Goal: Task Accomplishment & Management: Use online tool/utility

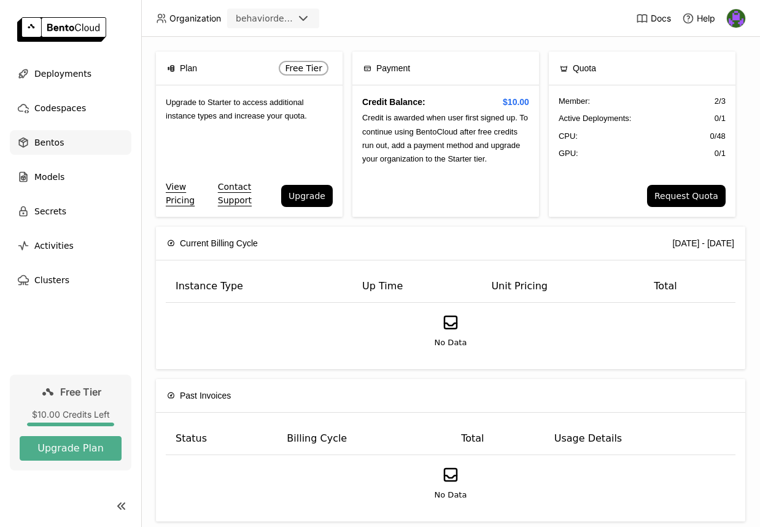
click at [53, 147] on span "Bentos" at bounding box center [48, 142] width 29 height 15
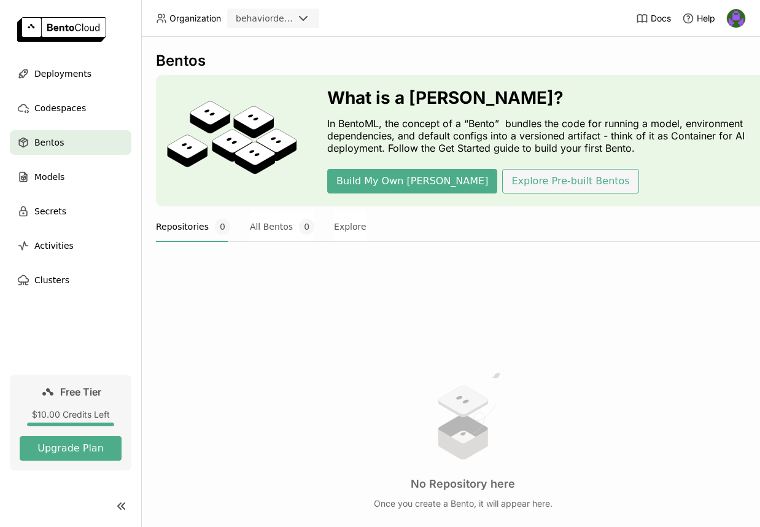
click at [502, 180] on button "Explore Pre-built Bentos" at bounding box center [570, 181] width 136 height 25
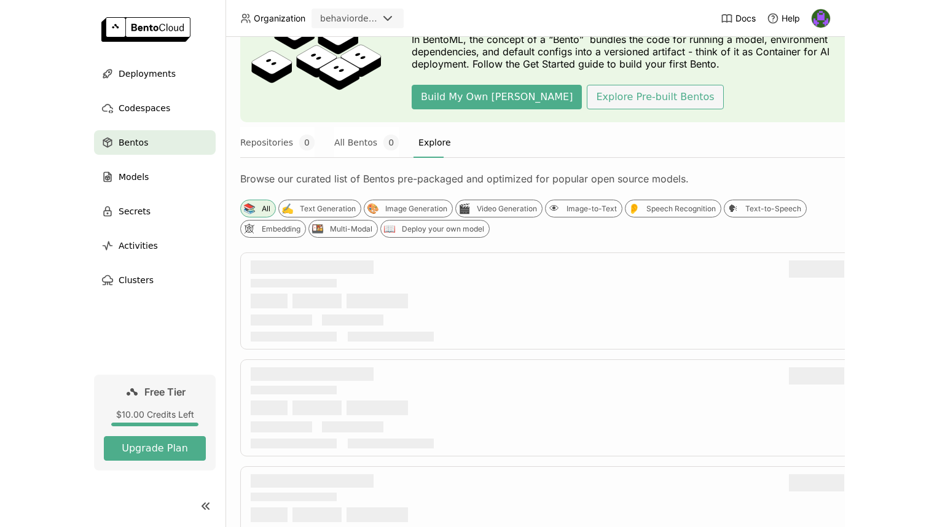
scroll to position [164, 0]
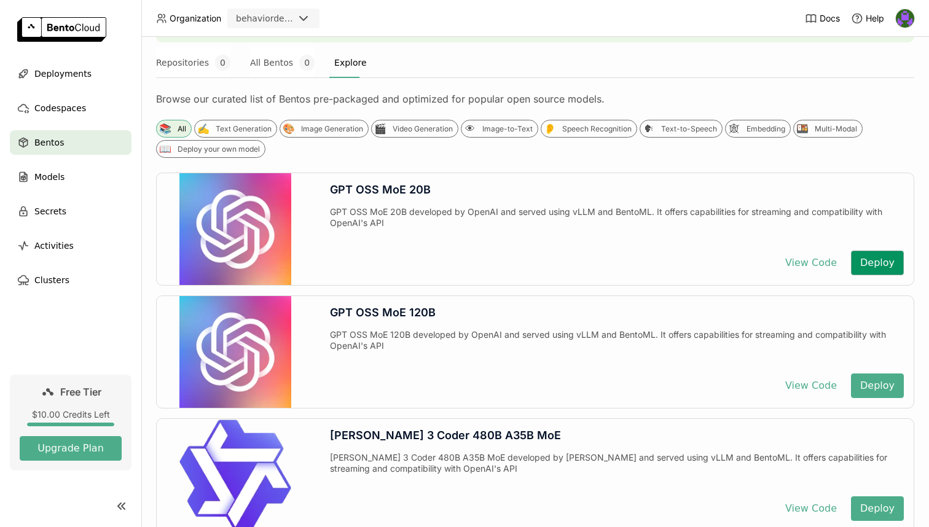
click at [760, 262] on button "Deploy" at bounding box center [877, 263] width 53 height 25
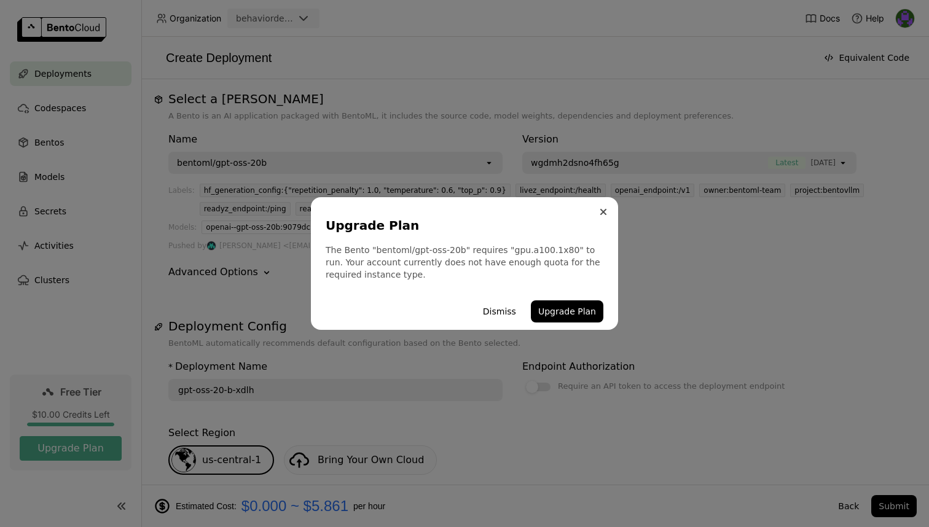
click at [596, 216] on button "Close" at bounding box center [603, 212] width 15 height 15
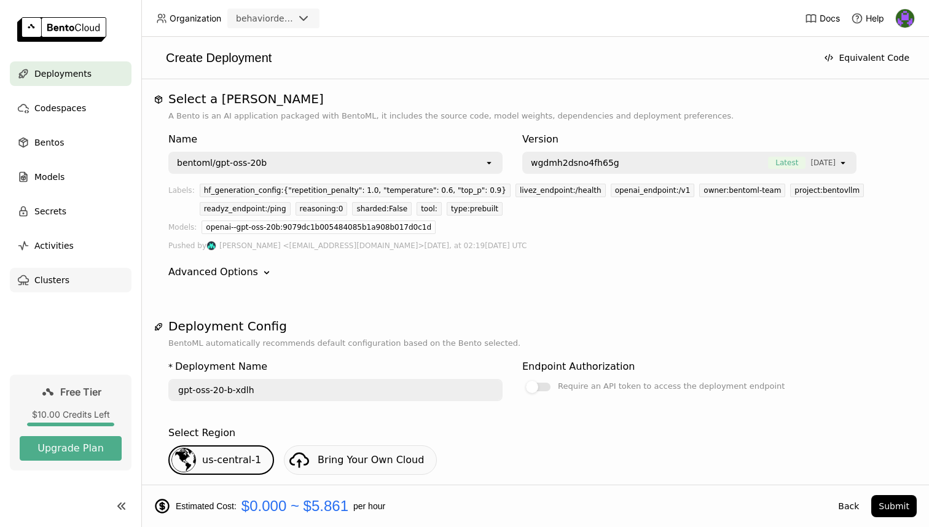
click at [55, 288] on div "Clusters" at bounding box center [71, 280] width 122 height 25
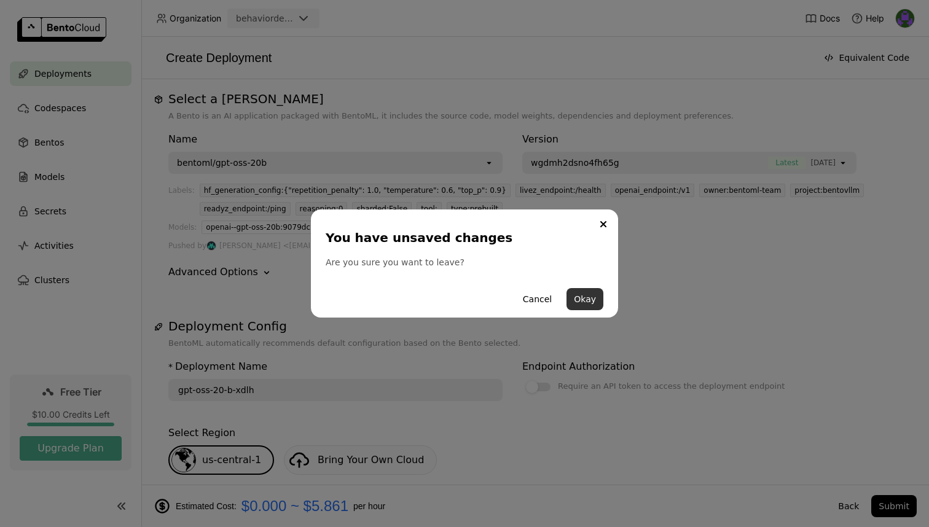
click at [572, 295] on button "Okay" at bounding box center [584, 299] width 37 height 22
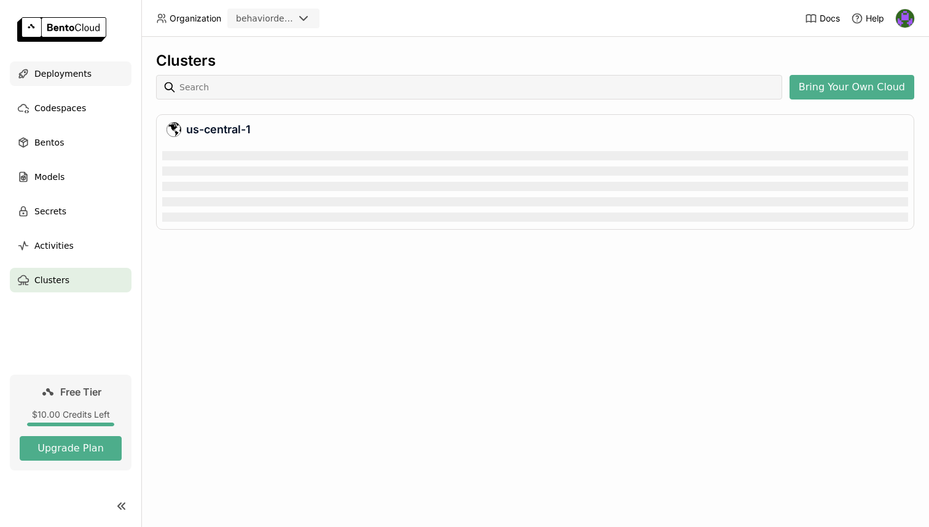
click at [69, 74] on span "Deployments" at bounding box center [62, 73] width 57 height 15
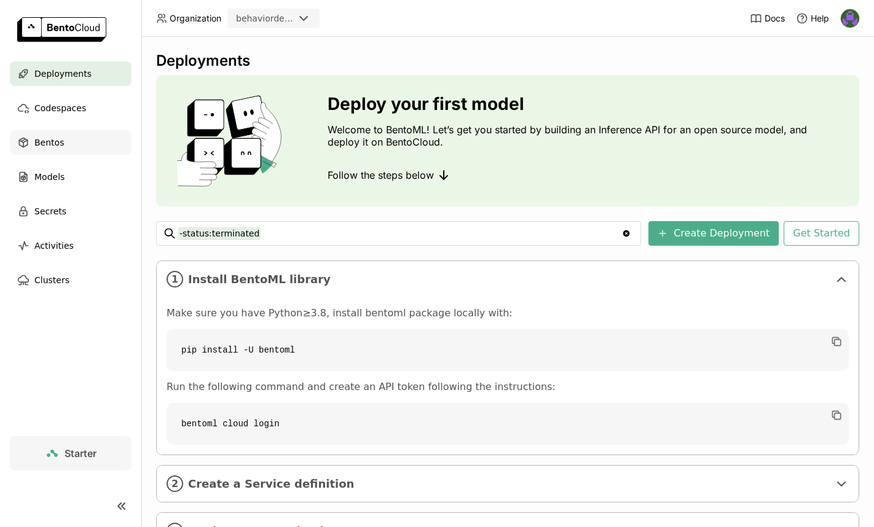
click at [80, 142] on div "Bentos" at bounding box center [71, 142] width 122 height 25
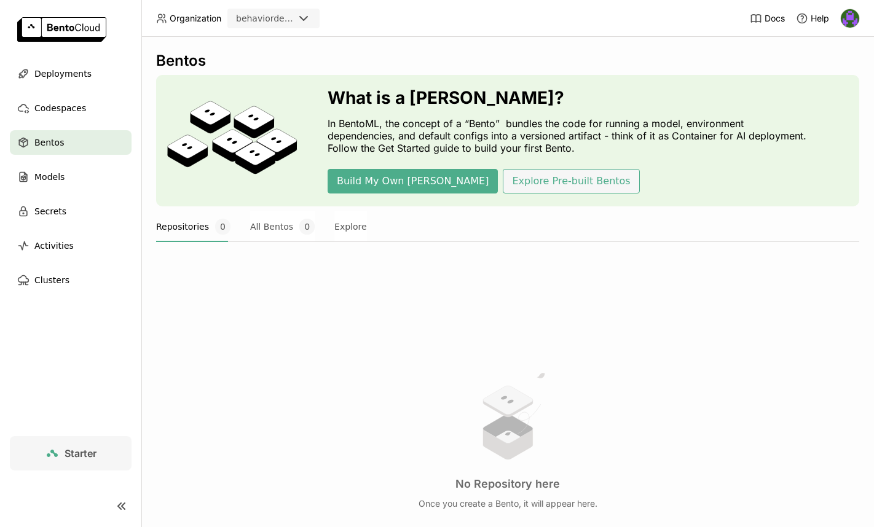
click at [502, 185] on button "Explore Pre-built Bentos" at bounding box center [570, 181] width 136 height 25
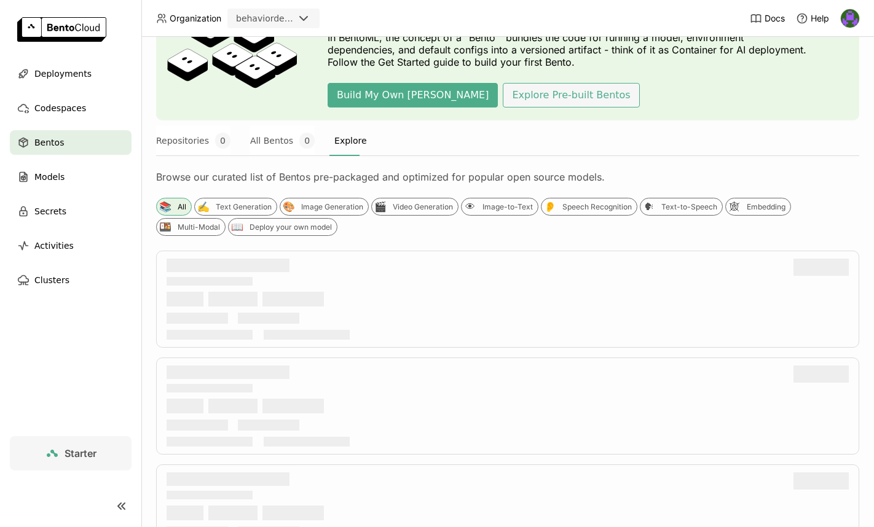
scroll to position [93, 0]
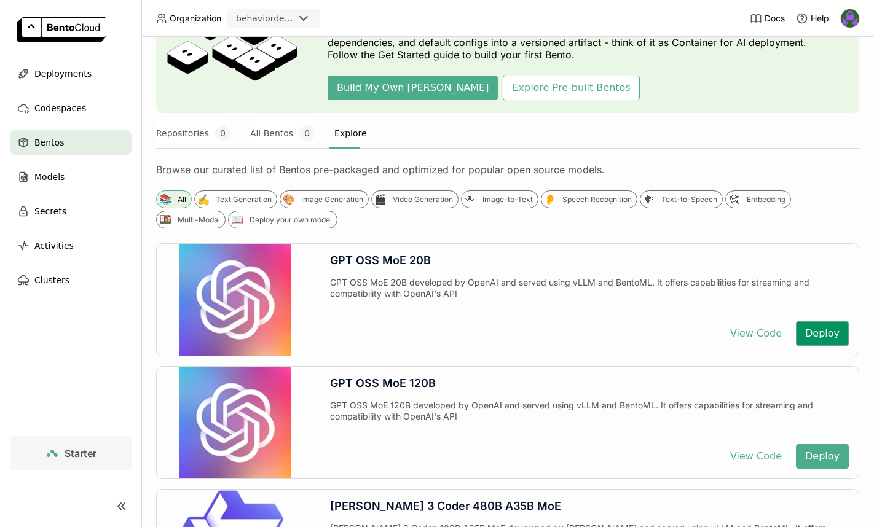
click at [760, 332] on button "Deploy" at bounding box center [821, 333] width 53 height 25
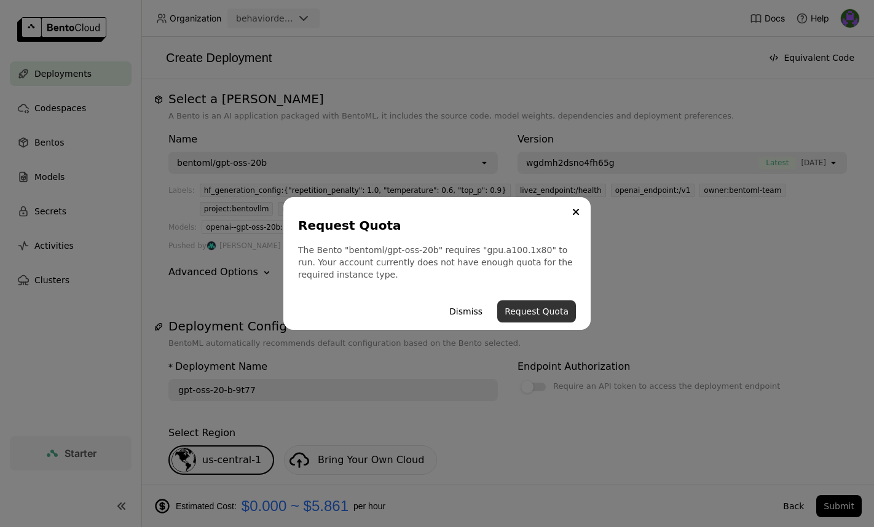
click at [514, 311] on button "Request Quota" at bounding box center [536, 311] width 79 height 22
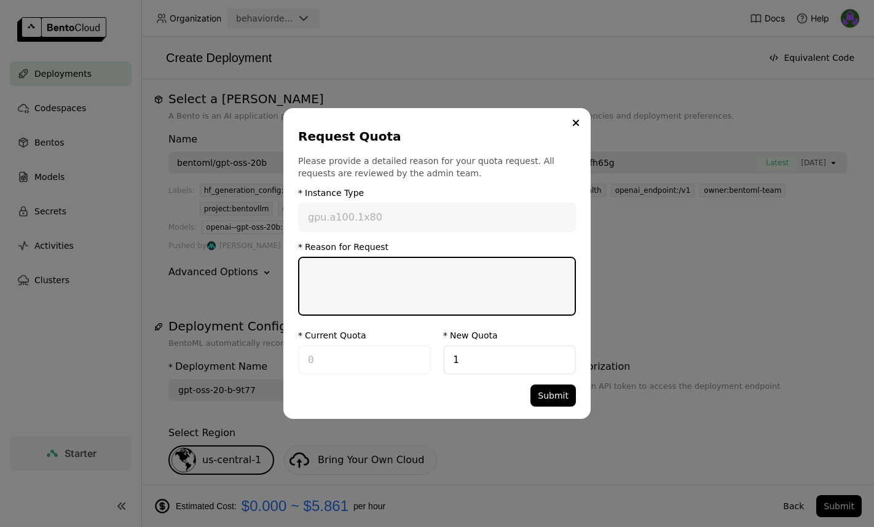
click at [514, 311] on textarea "dialog" at bounding box center [436, 286] width 275 height 57
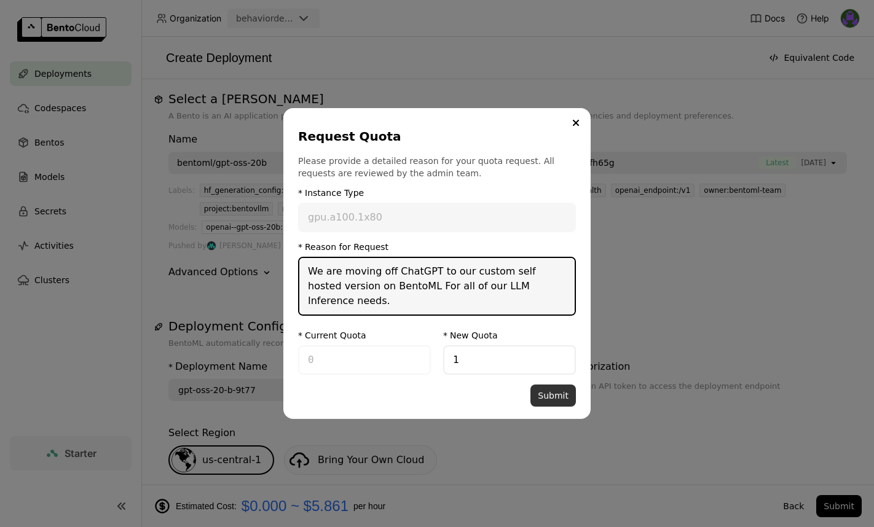
type textarea "We are moving off ChatGPT to our custom self hosted version on BentoML For all …"
click at [561, 401] on button "Submit" at bounding box center [552, 396] width 45 height 22
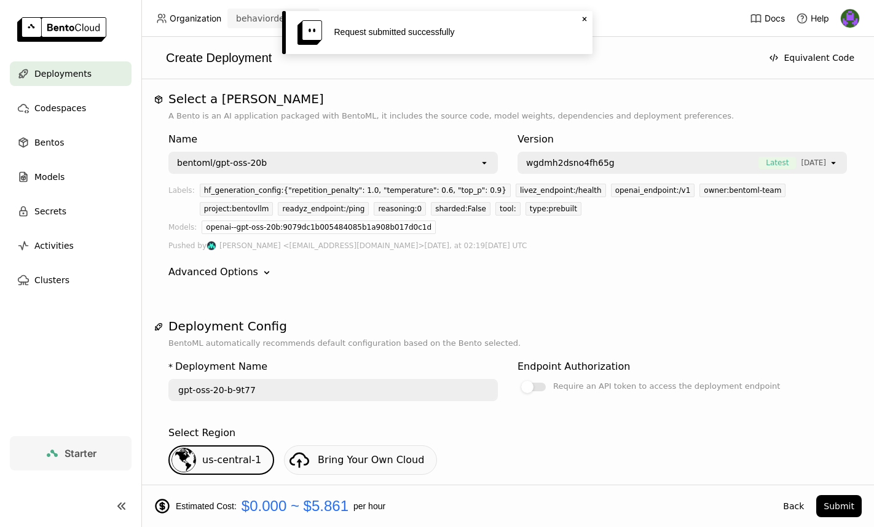
click at [583, 18] on icon "Close" at bounding box center [584, 19] width 10 height 10
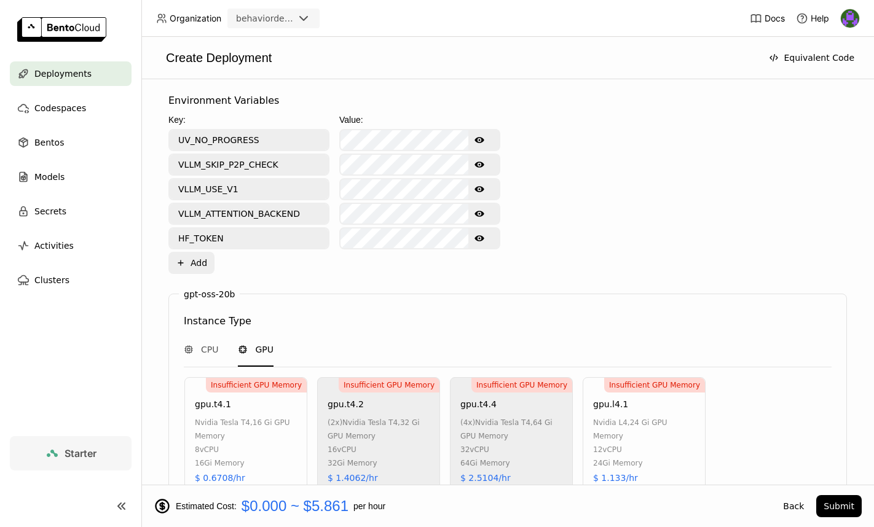
scroll to position [687, 0]
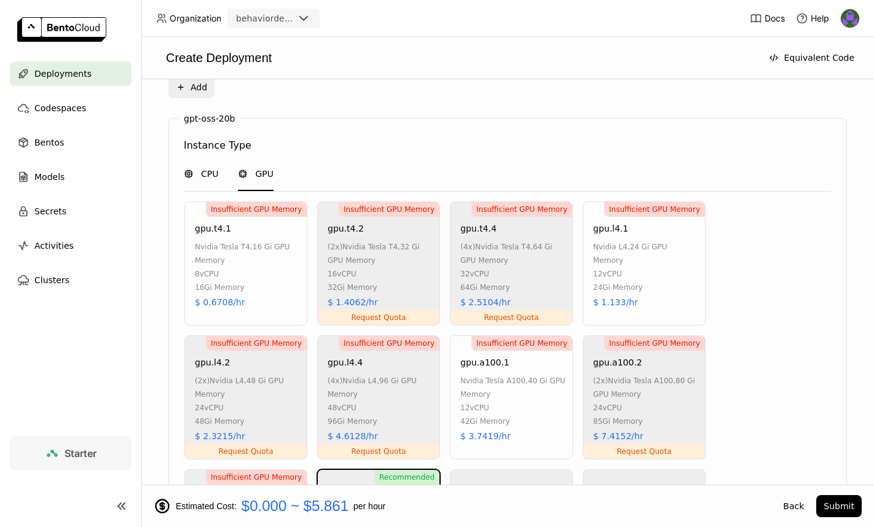
click at [211, 168] on span "CPU" at bounding box center [209, 174] width 17 height 12
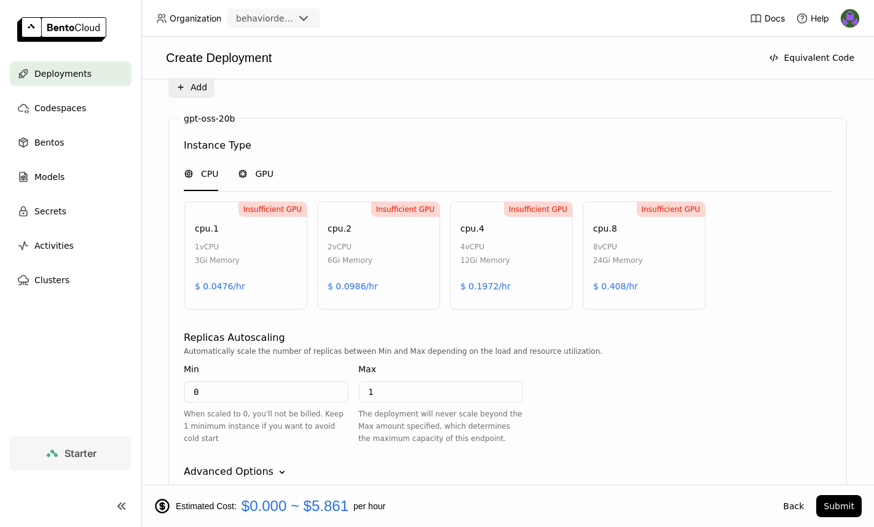
click at [244, 178] on div "GPU" at bounding box center [256, 174] width 36 height 12
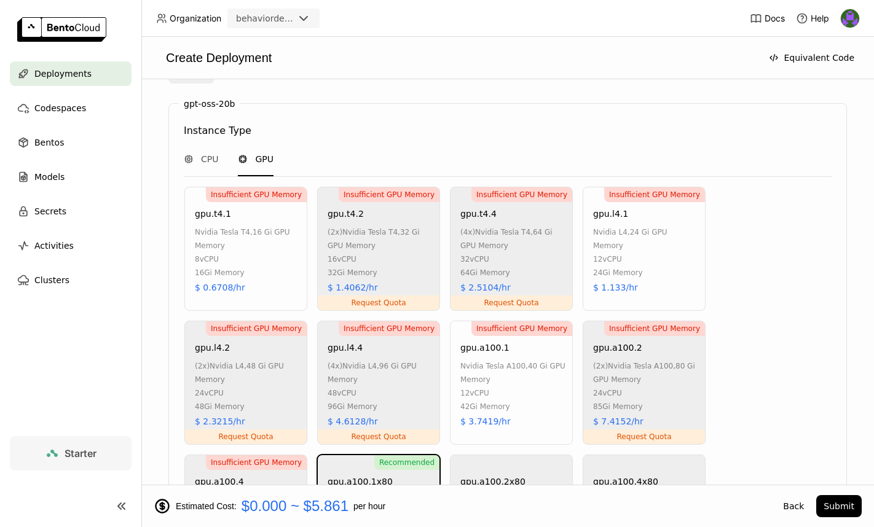
scroll to position [776, 0]
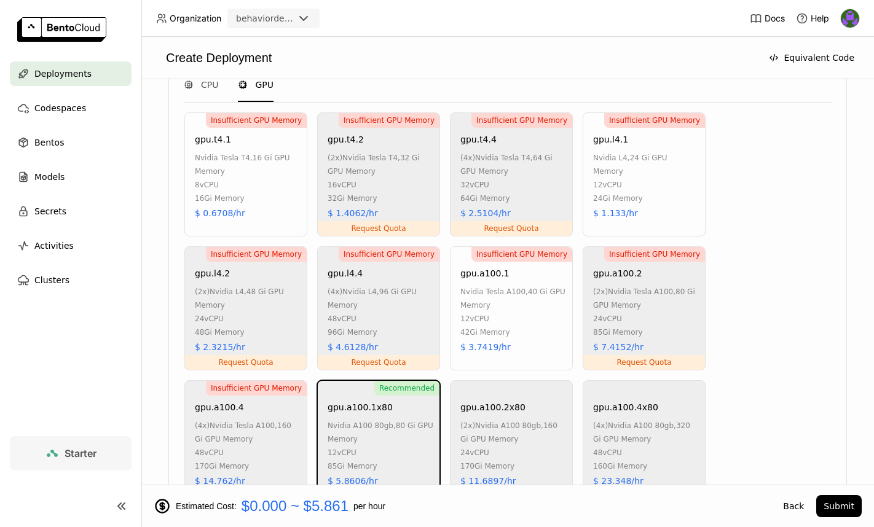
click at [267, 207] on div "Insufficient GPU Memory gpu.t4.1 nvidia tesla t4 , 16 Gi GPU Memory 8 vCPU 16Gi…" at bounding box center [245, 174] width 123 height 124
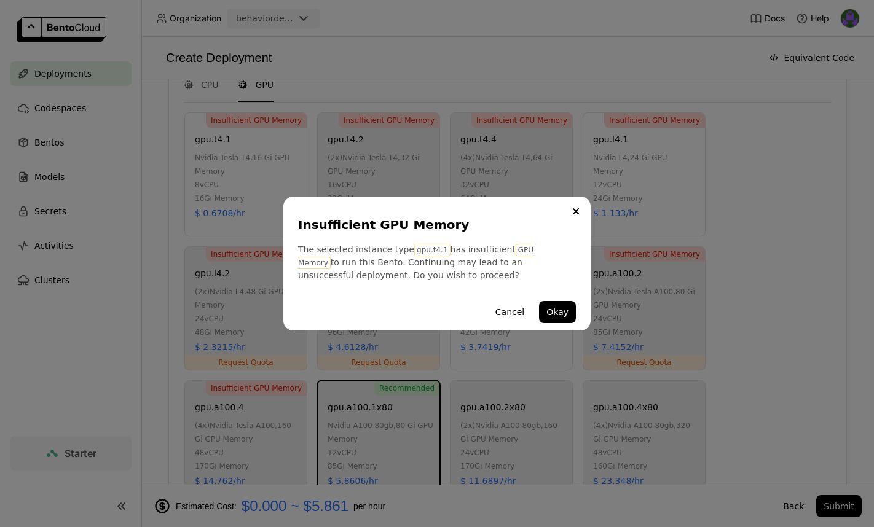
click at [582, 224] on div "Insufficient GPU Memory The selected instance type gpu.t4.1 has insufficient GP…" at bounding box center [436, 264] width 307 height 134
click at [575, 213] on icon "Close" at bounding box center [576, 211] width 6 height 6
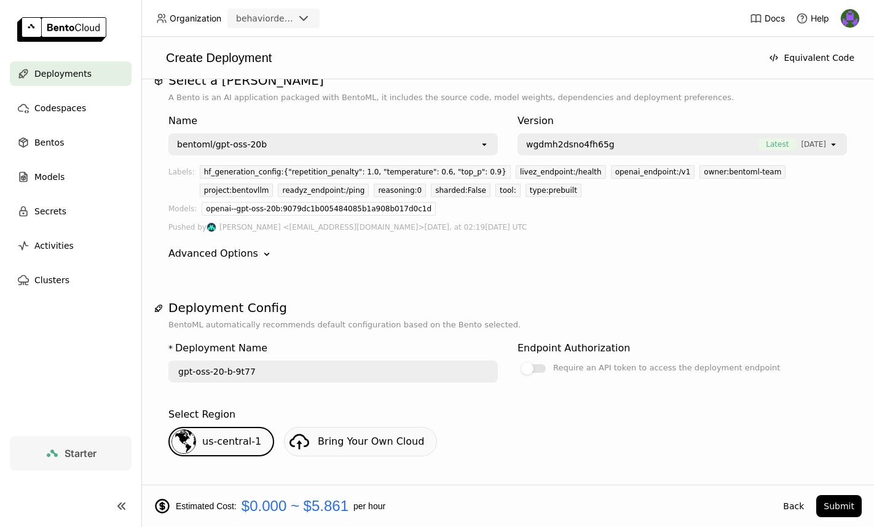
scroll to position [0, 0]
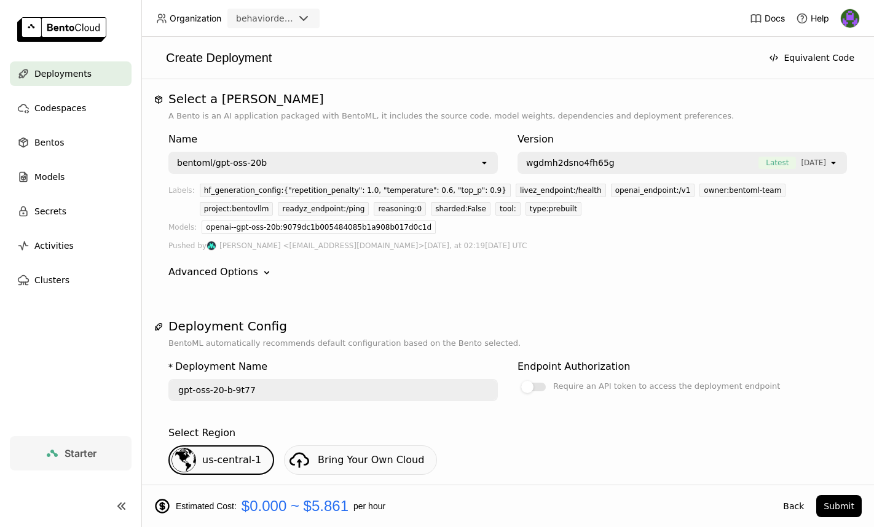
click at [50, 69] on span "Deployments" at bounding box center [62, 73] width 57 height 15
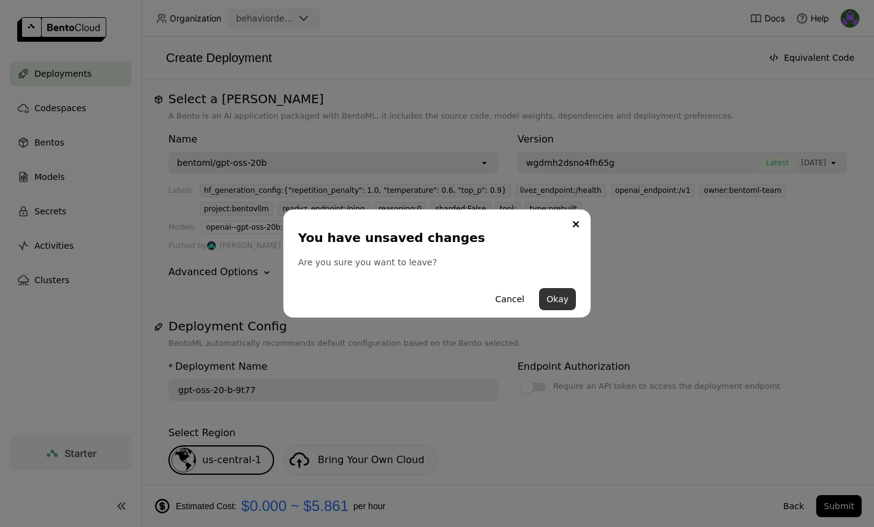
click at [555, 299] on button "Okay" at bounding box center [557, 299] width 37 height 22
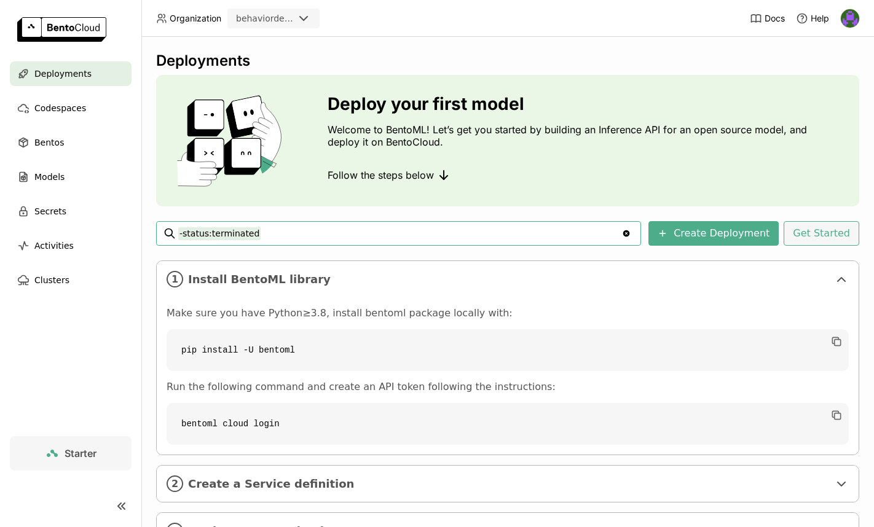
click at [760, 244] on button "Get Started" at bounding box center [821, 233] width 76 height 25
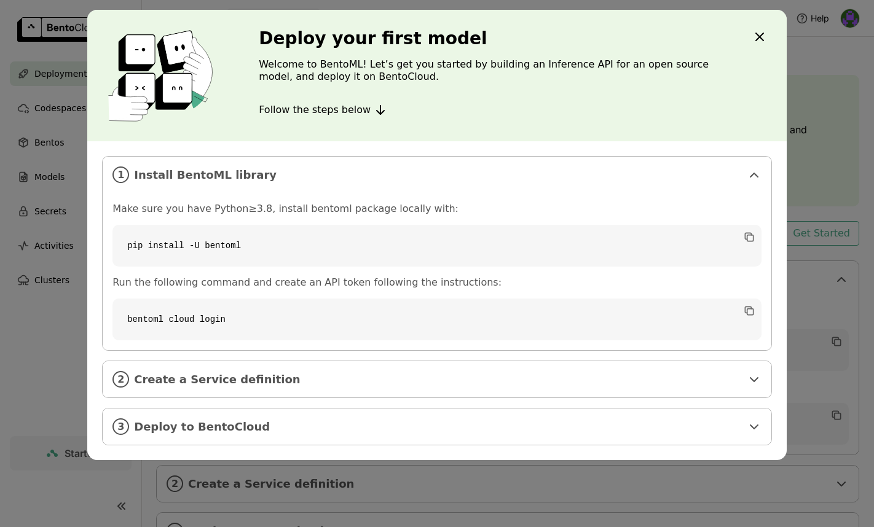
click at [756, 35] on icon "Close" at bounding box center [759, 36] width 15 height 15
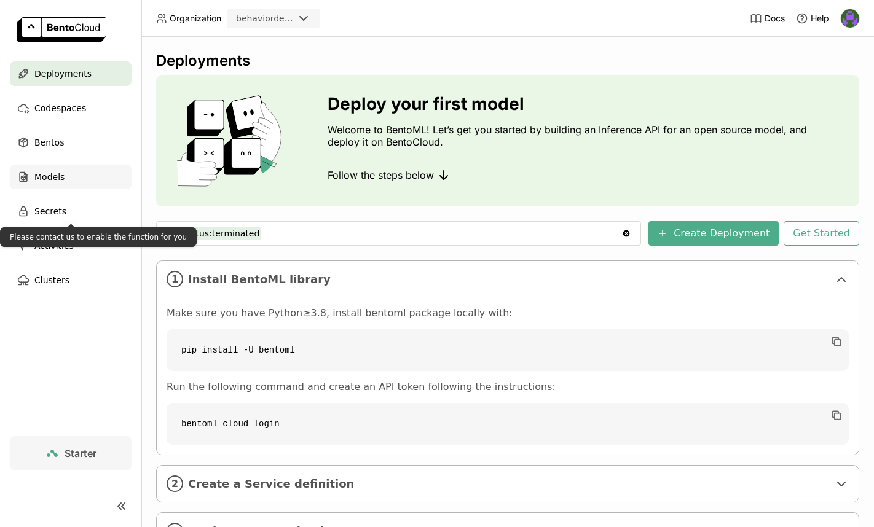
click at [72, 170] on div "Models" at bounding box center [71, 177] width 122 height 25
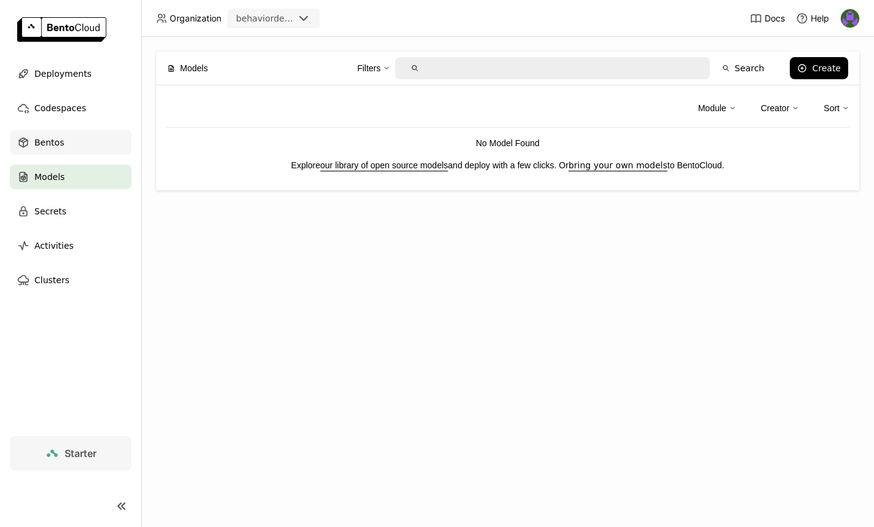
click at [77, 145] on div "Bentos" at bounding box center [71, 142] width 122 height 25
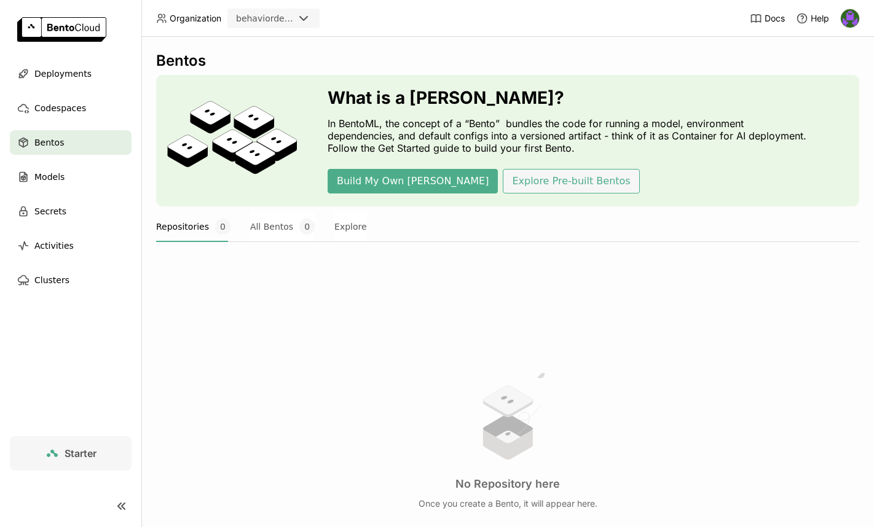
click at [502, 181] on button "Explore Pre-built Bentos" at bounding box center [570, 181] width 136 height 25
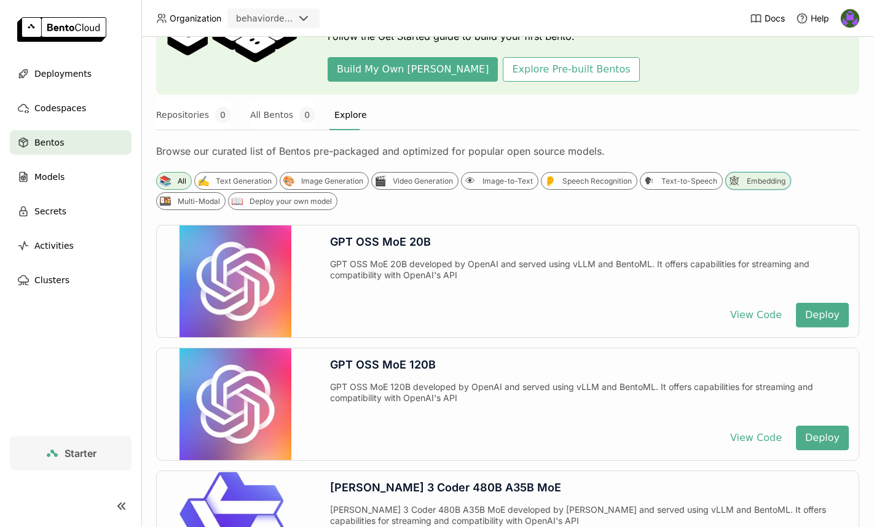
click at [746, 183] on div "Embedding" at bounding box center [765, 181] width 39 height 10
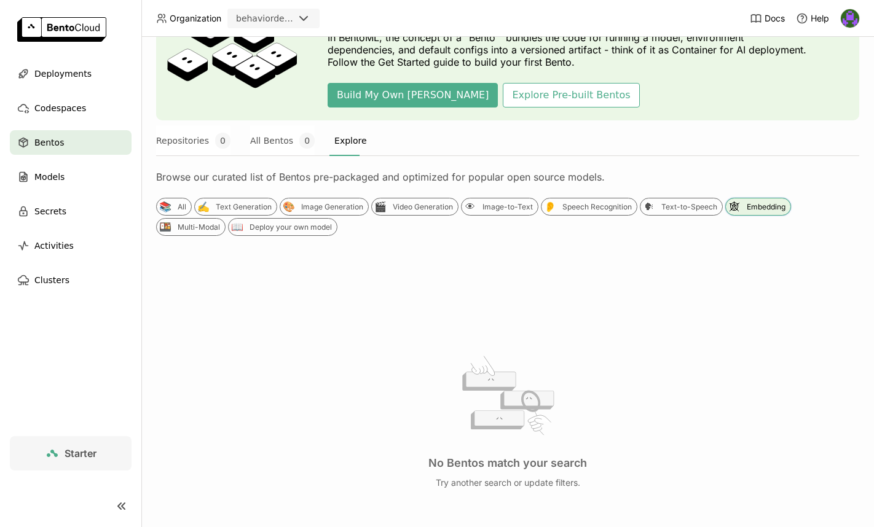
scroll to position [112, 0]
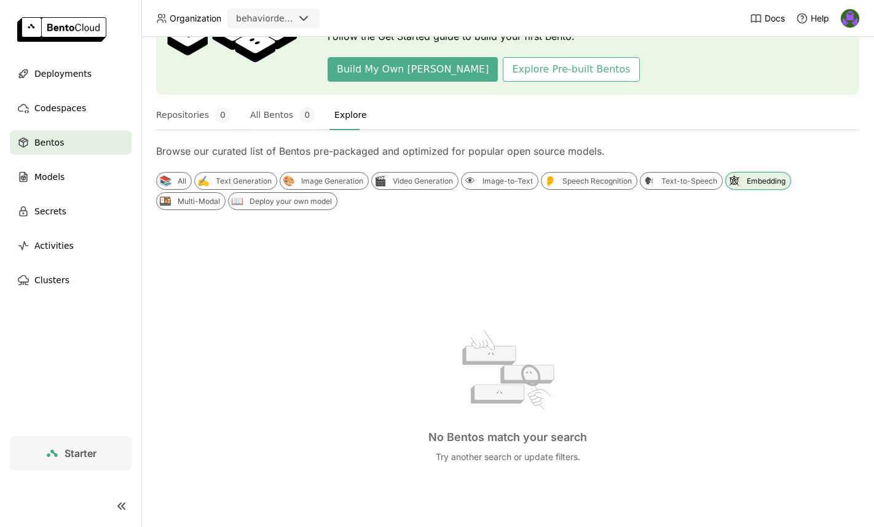
click at [751, 176] on div "Embedding" at bounding box center [765, 181] width 39 height 10
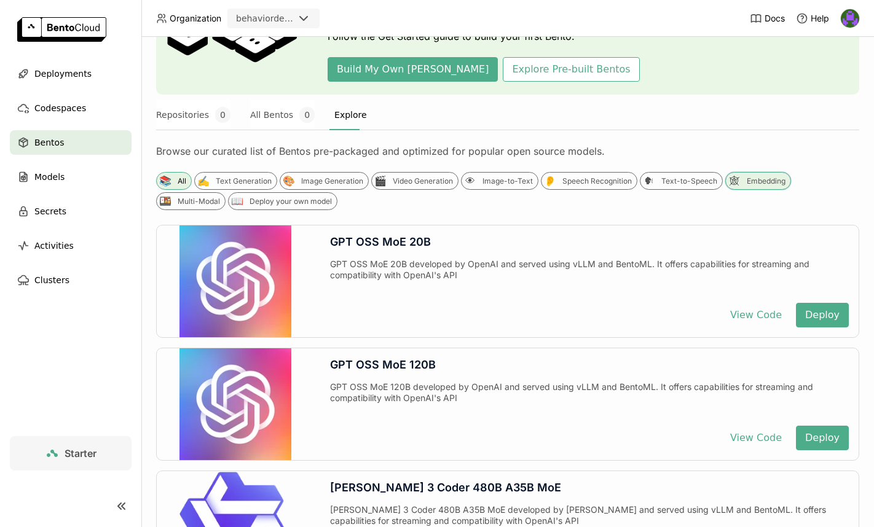
click at [748, 180] on div "Embedding" at bounding box center [765, 181] width 39 height 10
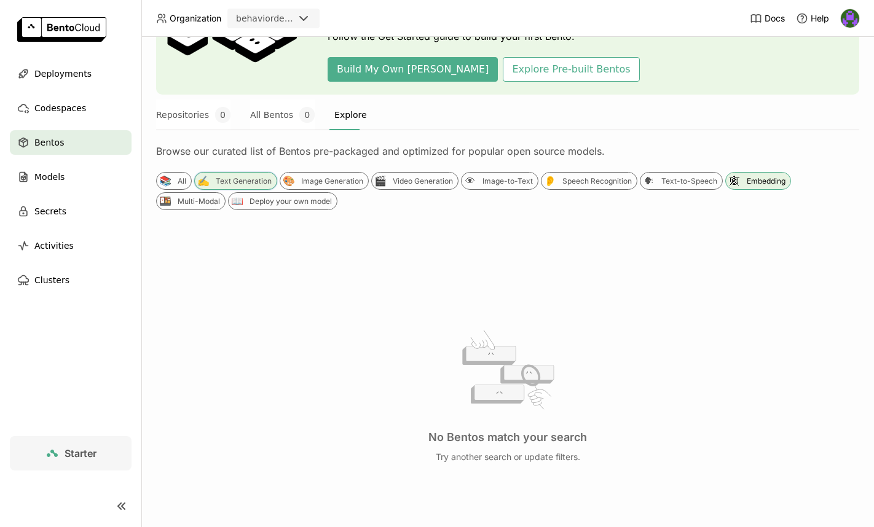
click at [250, 179] on div "Text Generation" at bounding box center [244, 181] width 56 height 10
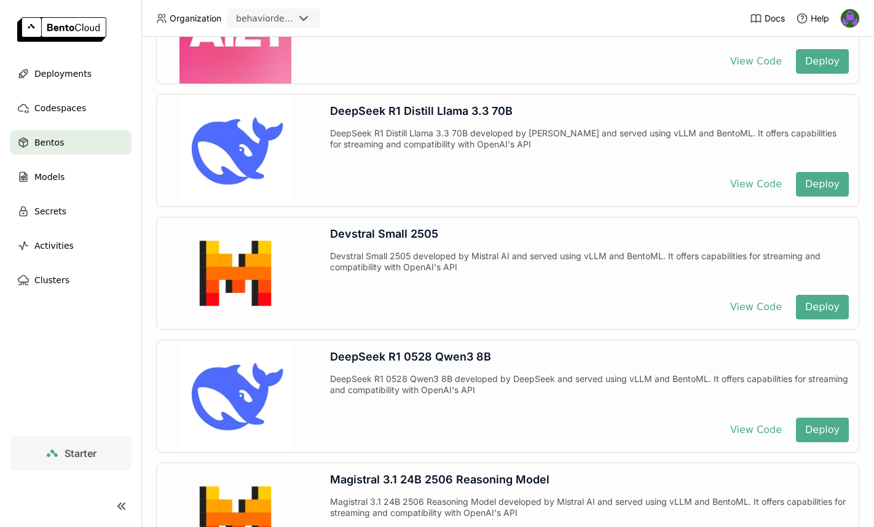
scroll to position [945, 0]
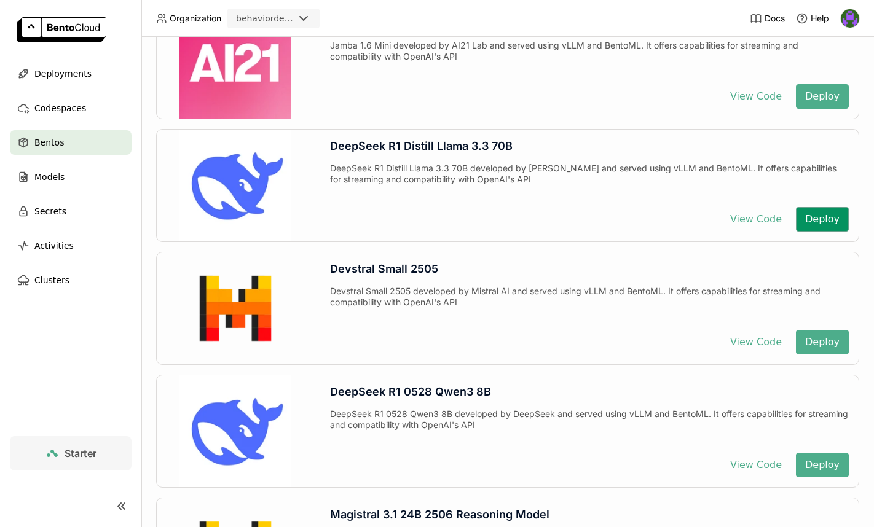
click at [760, 217] on button "Deploy" at bounding box center [821, 219] width 53 height 25
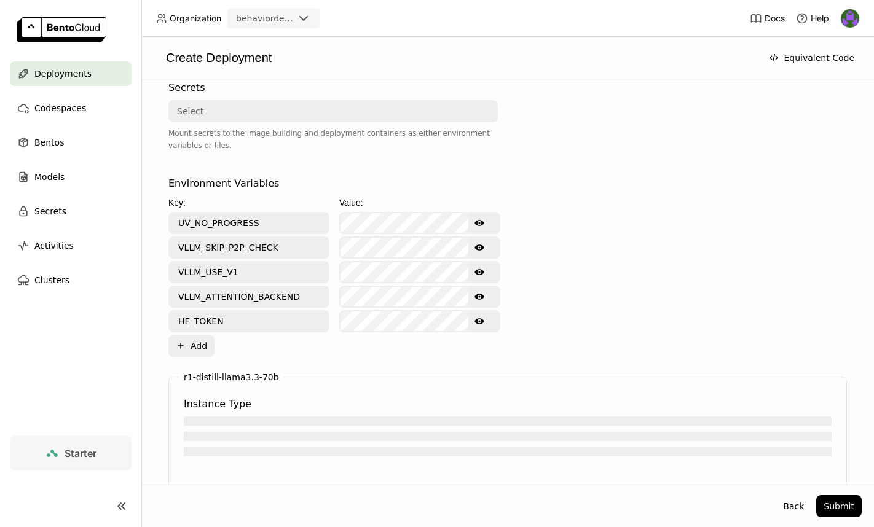
scroll to position [671, 0]
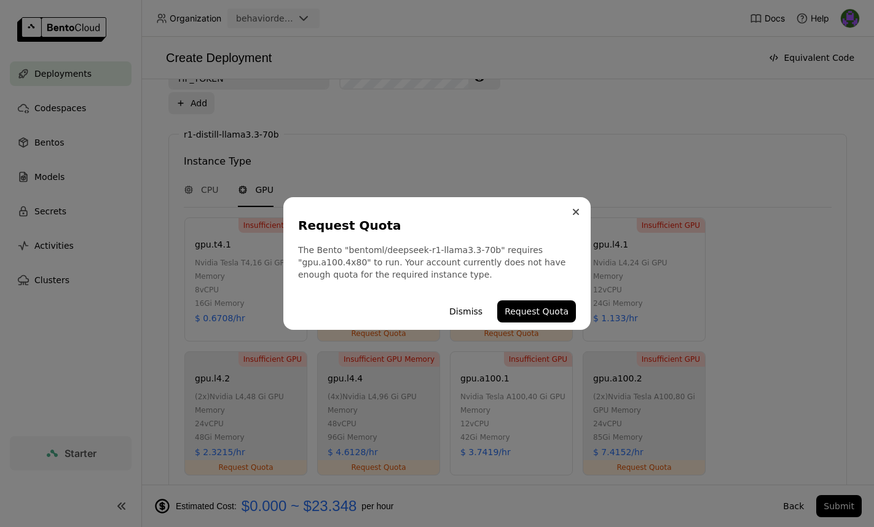
click at [579, 218] on button "Close" at bounding box center [575, 212] width 15 height 15
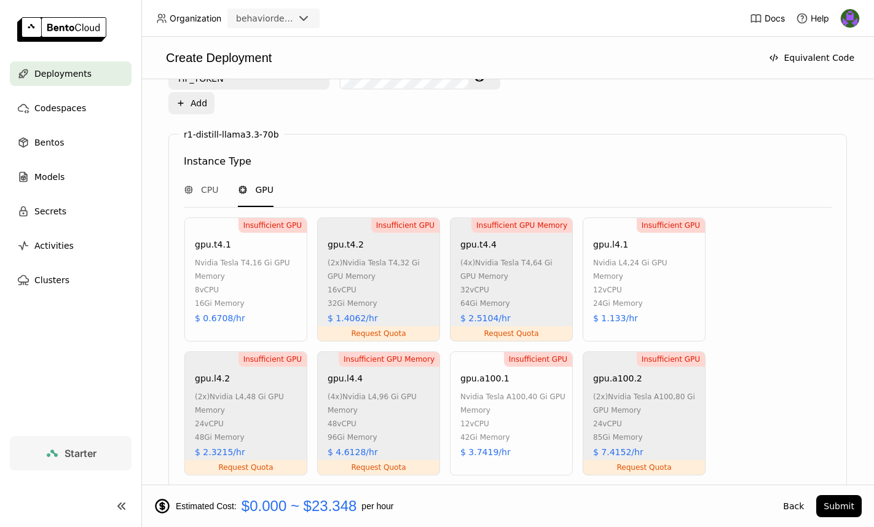
scroll to position [939, 0]
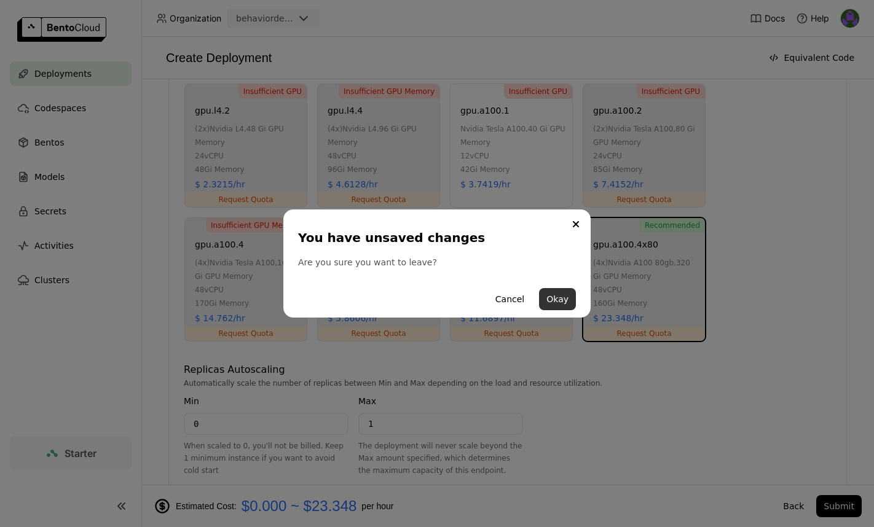
click at [551, 288] on button "Okay" at bounding box center [557, 299] width 37 height 22
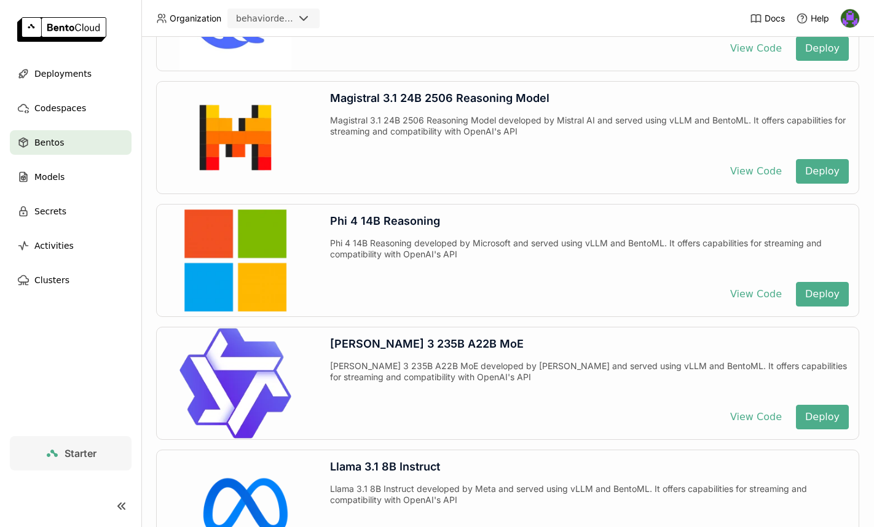
scroll to position [1368, 0]
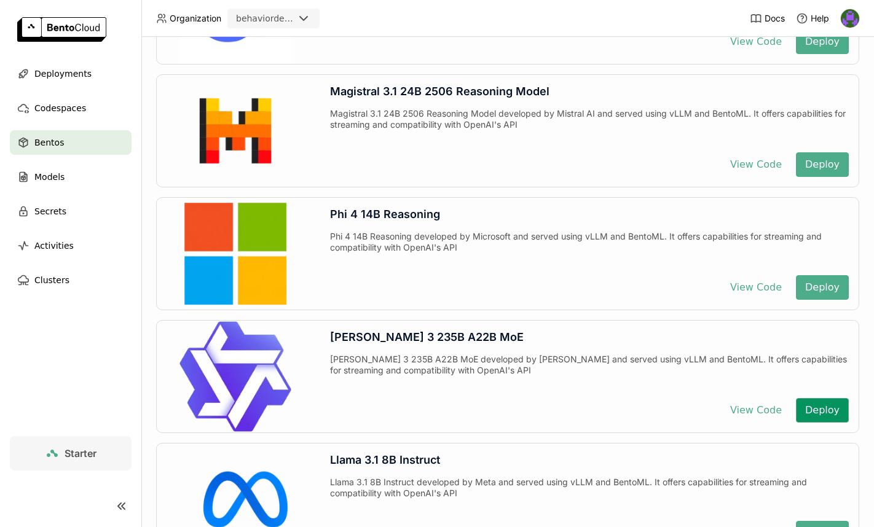
click at [760, 412] on button "Deploy" at bounding box center [821, 410] width 53 height 25
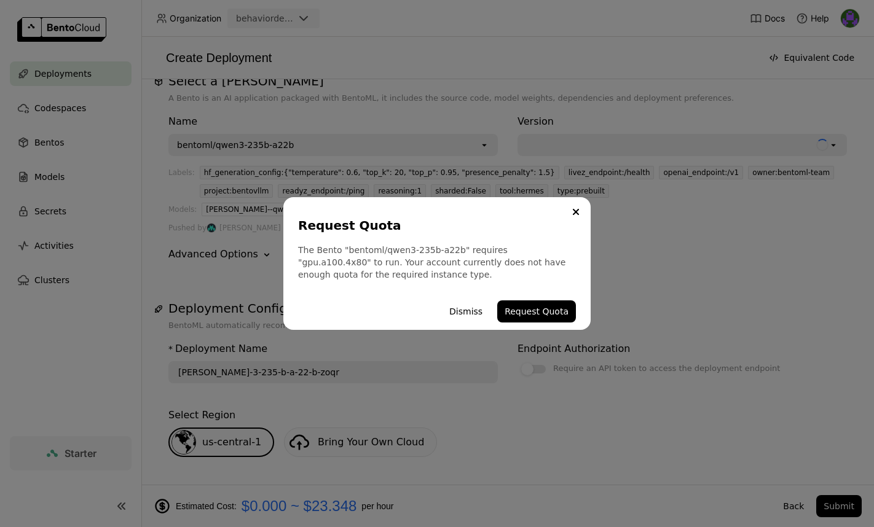
scroll to position [21, 0]
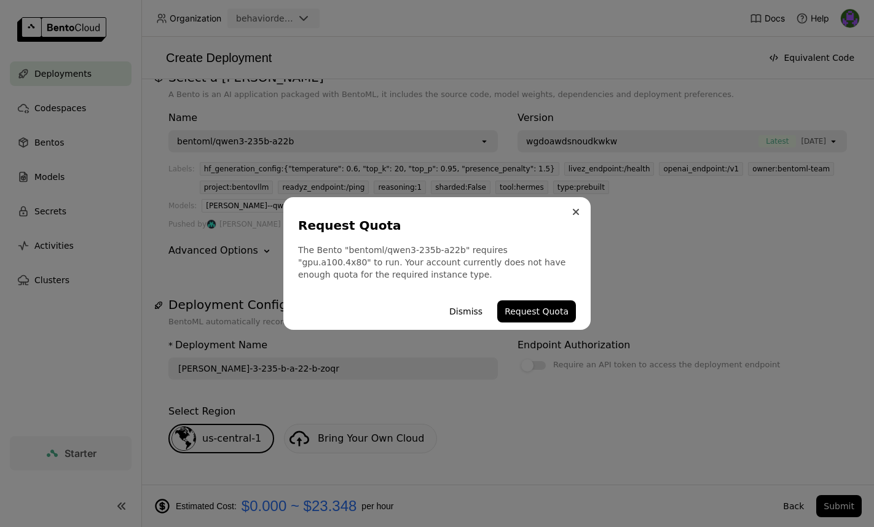
click at [574, 215] on button "Close" at bounding box center [575, 212] width 15 height 15
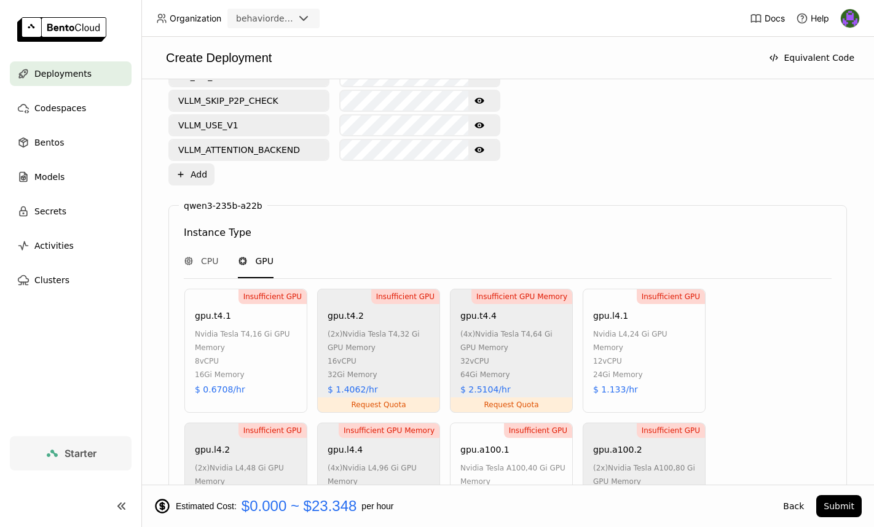
scroll to position [190, 0]
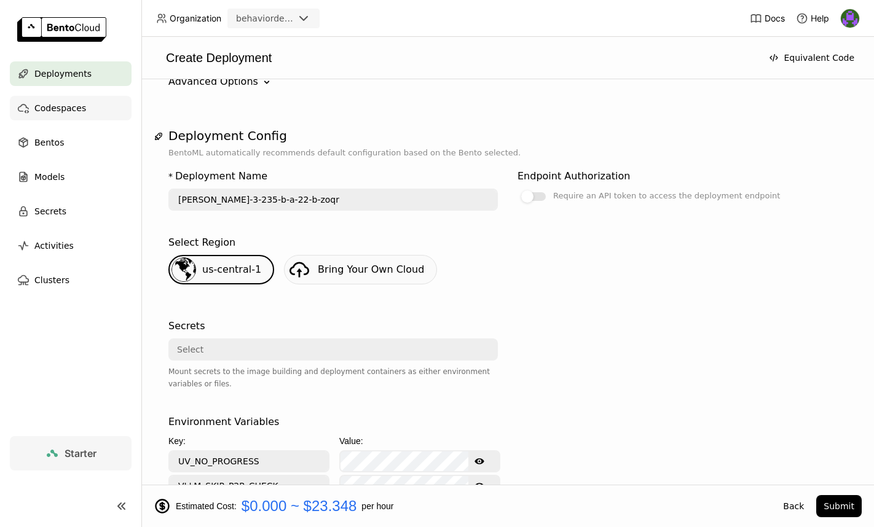
click at [60, 109] on span "Codespaces" at bounding box center [60, 108] width 52 height 15
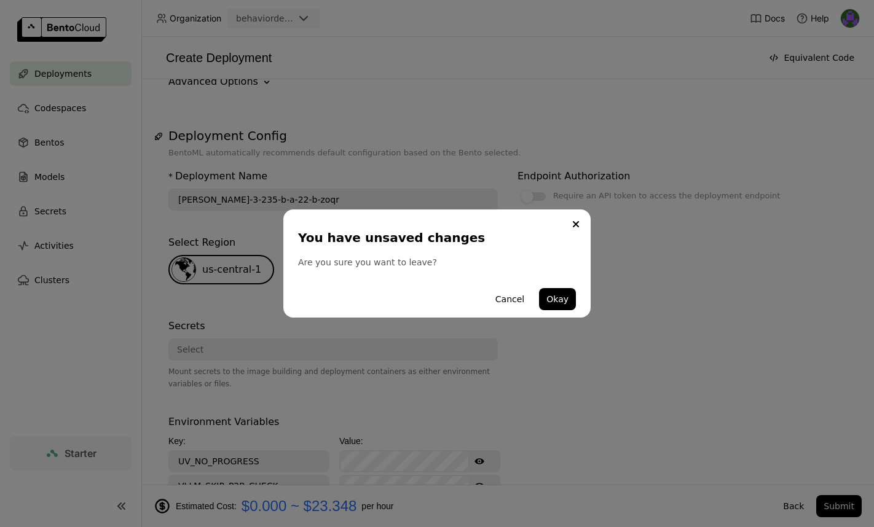
click at [578, 303] on div "You have unsaved changes Are you sure you want to leave? Cancel Okay" at bounding box center [436, 263] width 307 height 108
click at [558, 294] on button "Okay" at bounding box center [557, 299] width 37 height 22
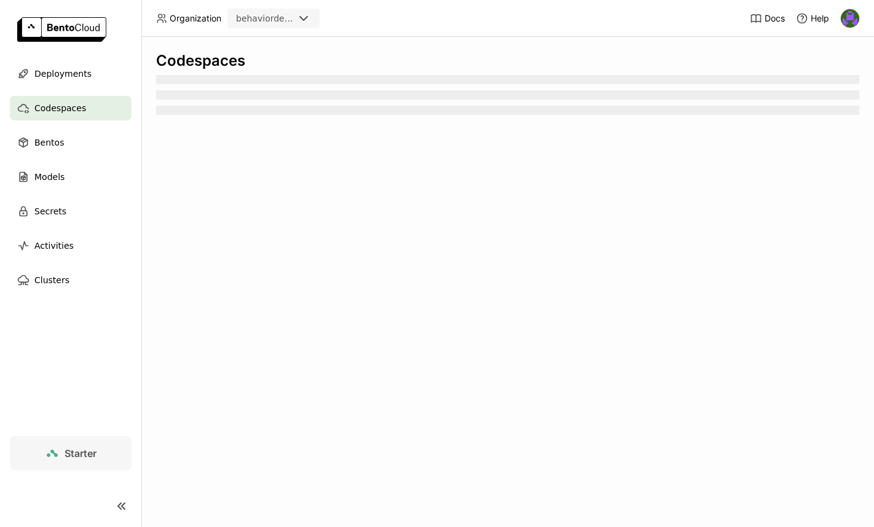
click at [78, 449] on span "Starter" at bounding box center [80, 453] width 32 height 12
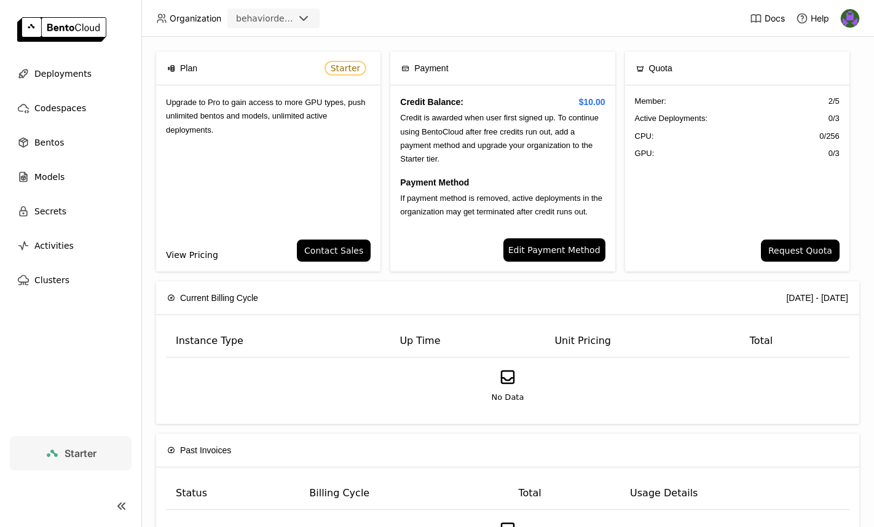
click at [204, 262] on link "View Pricing" at bounding box center [192, 255] width 52 height 14
click at [59, 183] on span "Models" at bounding box center [49, 177] width 30 height 15
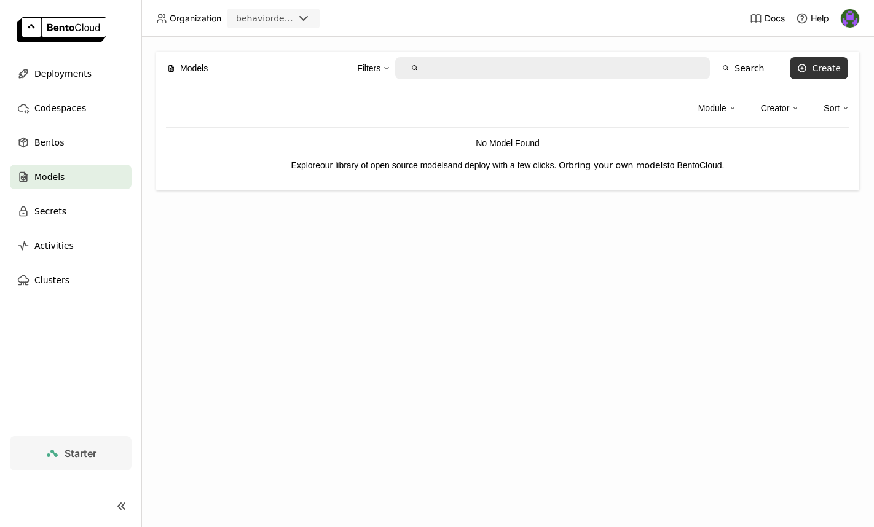
click at [760, 64] on icon at bounding box center [801, 67] width 7 height 7
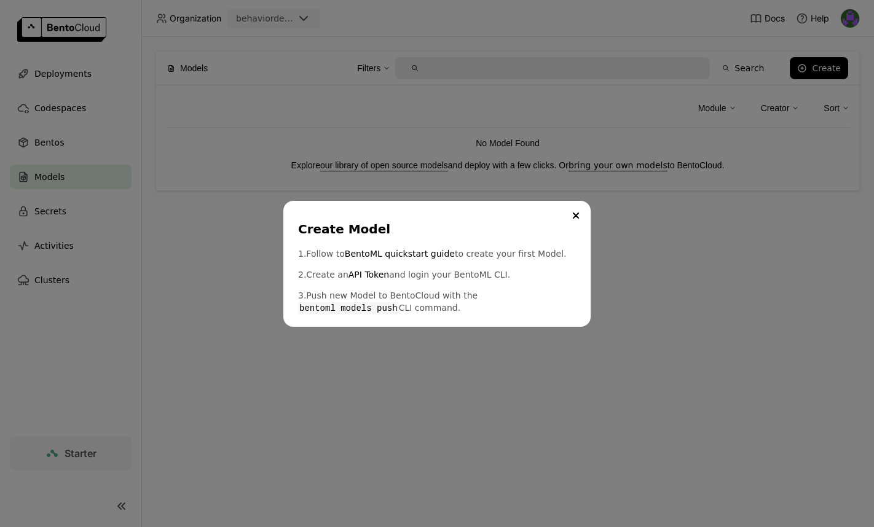
click at [567, 229] on div "Create Model" at bounding box center [434, 229] width 273 height 17
click at [571, 216] on button "Close" at bounding box center [575, 215] width 15 height 15
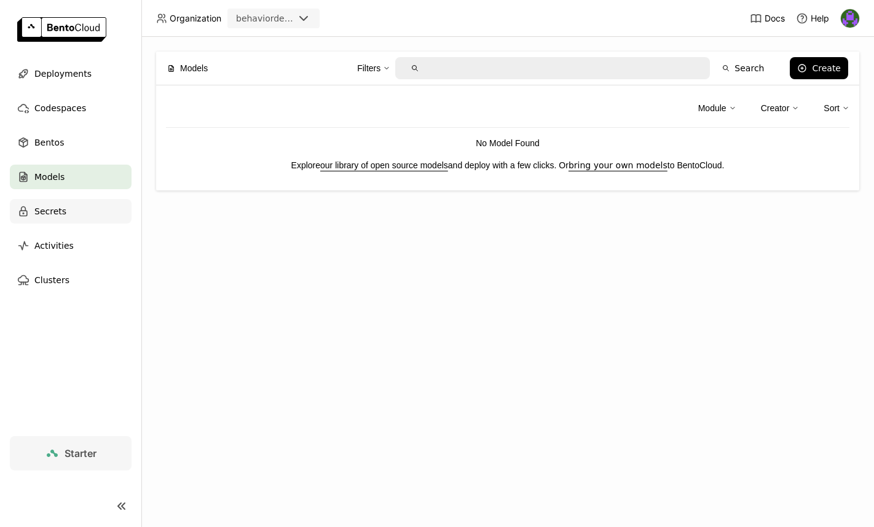
click at [61, 211] on span "Secrets" at bounding box center [50, 211] width 32 height 15
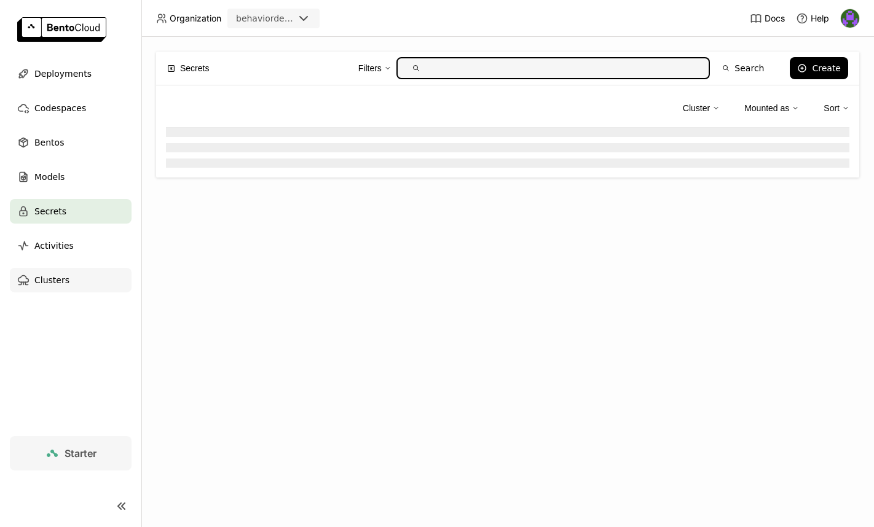
click at [55, 291] on div "Clusters" at bounding box center [71, 280] width 122 height 25
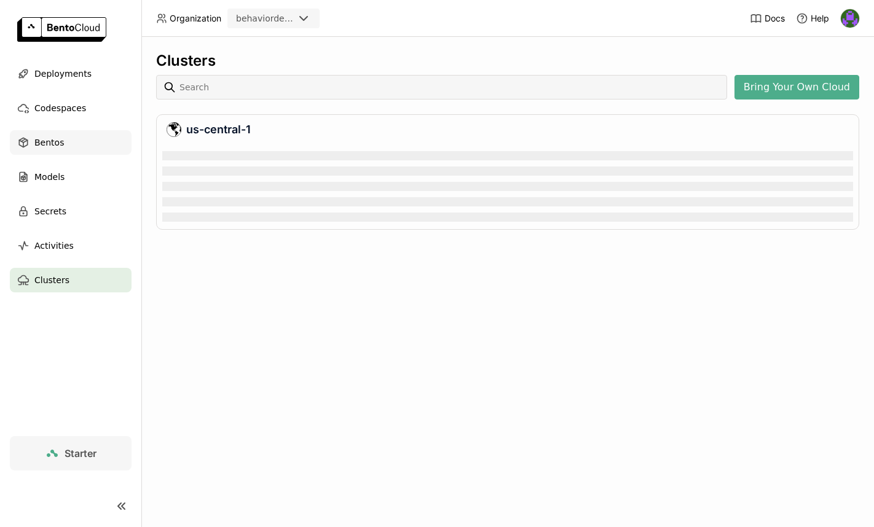
click at [69, 144] on div "Bentos" at bounding box center [71, 142] width 122 height 25
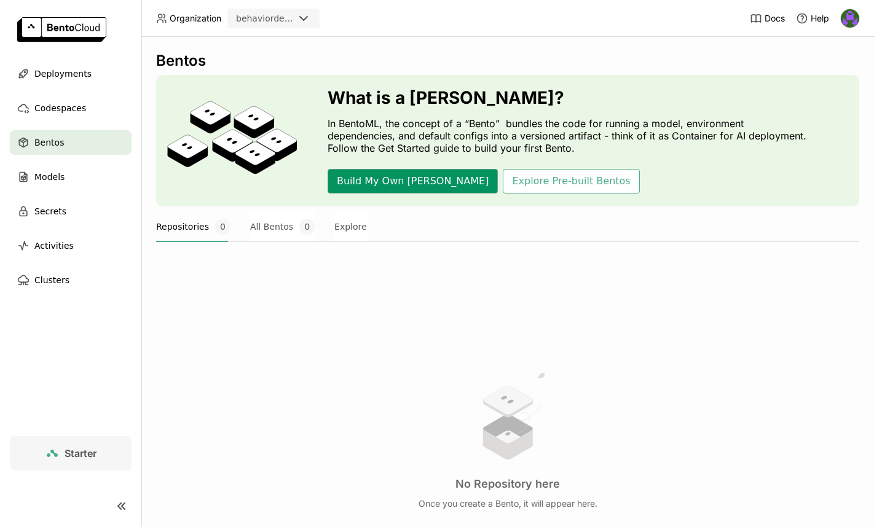
click at [381, 176] on button "Build My Own Bento" at bounding box center [412, 181] width 170 height 25
click at [515, 176] on button "Explore Pre-built Bentos" at bounding box center [570, 181] width 136 height 25
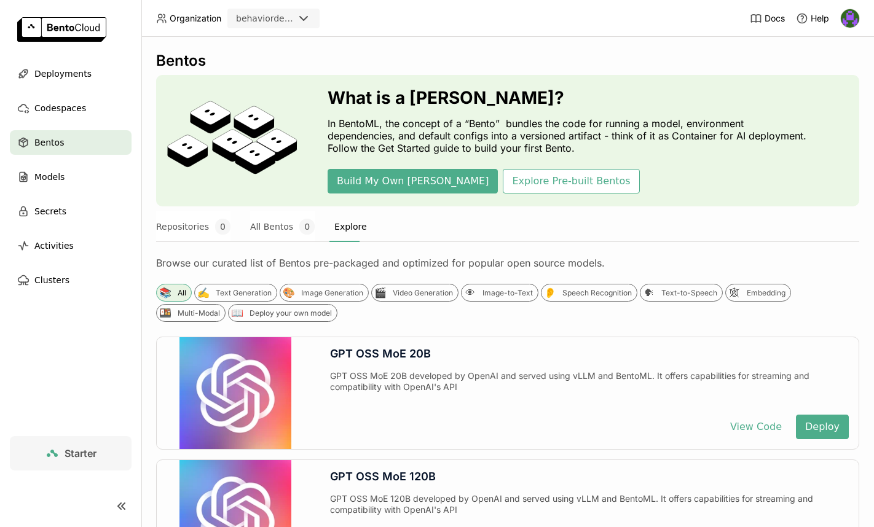
drag, startPoint x: 141, startPoint y: 45, endPoint x: 729, endPoint y: 7, distance: 589.8
